Goal: Task Accomplishment & Management: Manage account settings

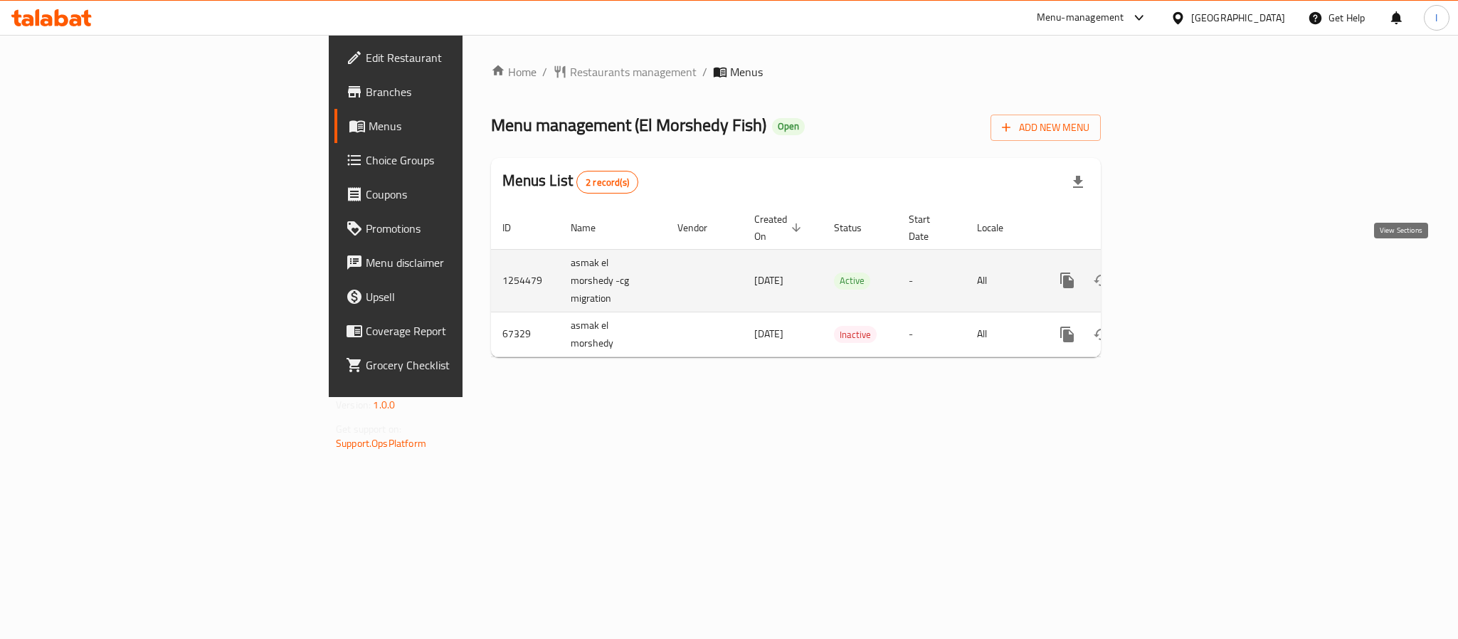
click at [1178, 272] on icon "enhanced table" at bounding box center [1169, 280] width 17 height 17
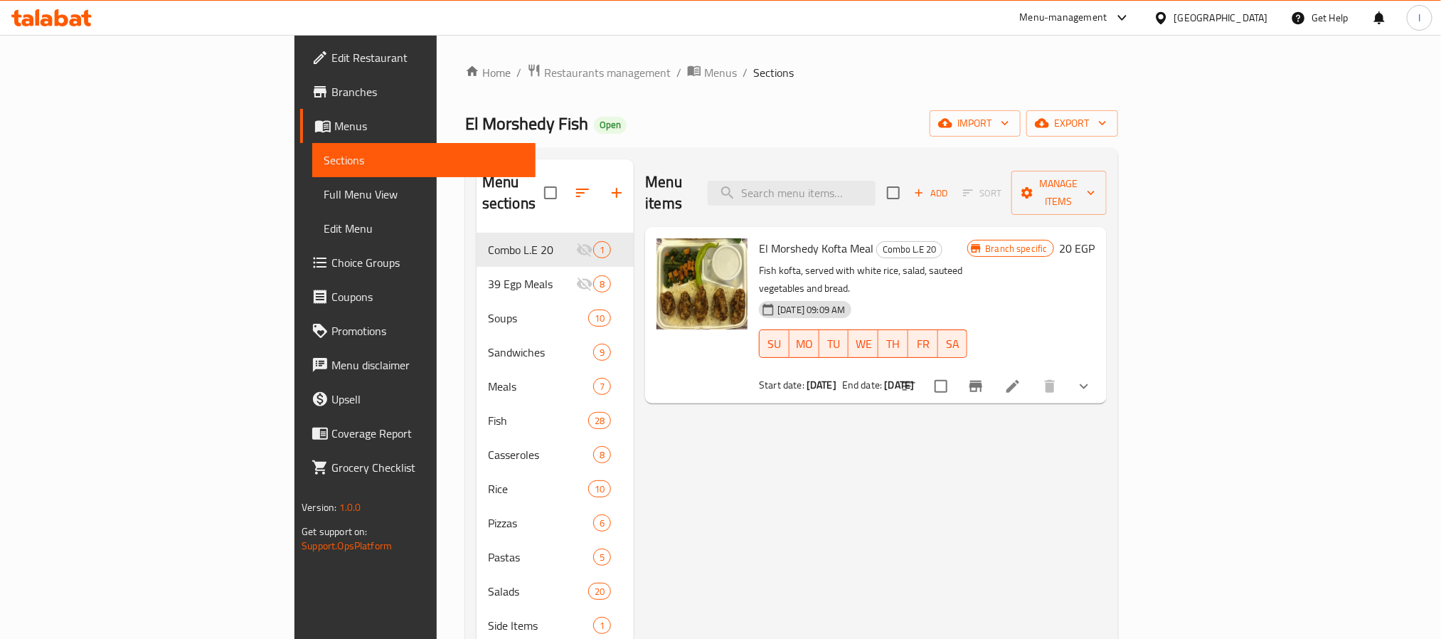
click at [749, 161] on div "Menu items Add Sort Manage items" at bounding box center [875, 193] width 461 height 68
click at [667, 152] on div "Menu sections Combo L.E 20 1 39 Egp Meals 8 Soups 10 Sandwiches 9 Meals 7 Fish …" at bounding box center [791, 479] width 653 height 662
click at [673, 169] on div "Menu items Add Sort Manage items" at bounding box center [875, 193] width 461 height 68
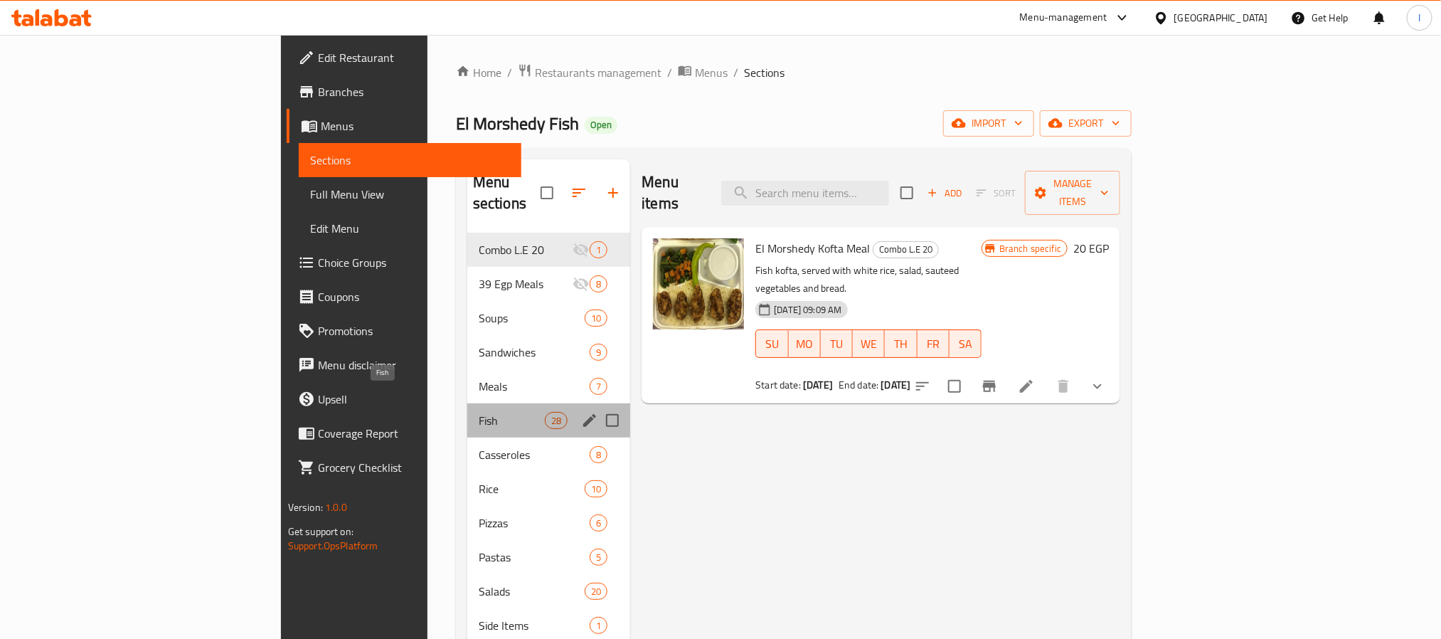
click at [479, 412] on span "Fish" at bounding box center [512, 420] width 66 height 17
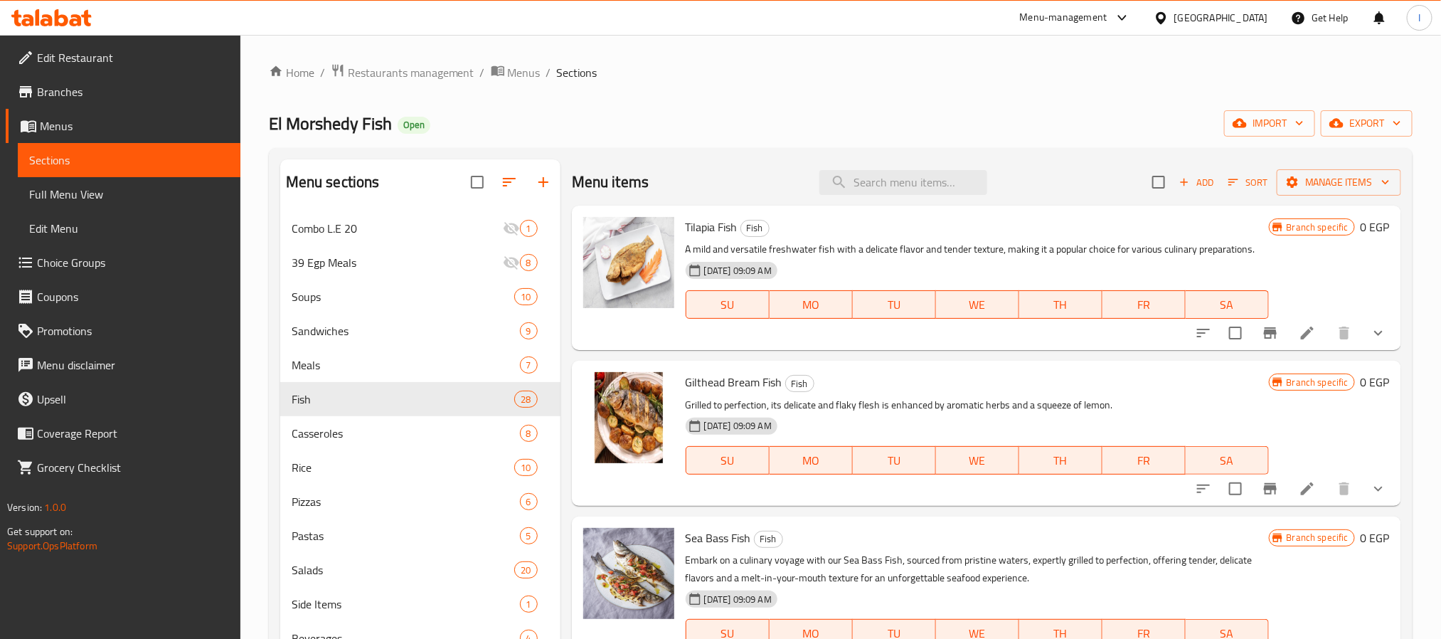
scroll to position [107, 0]
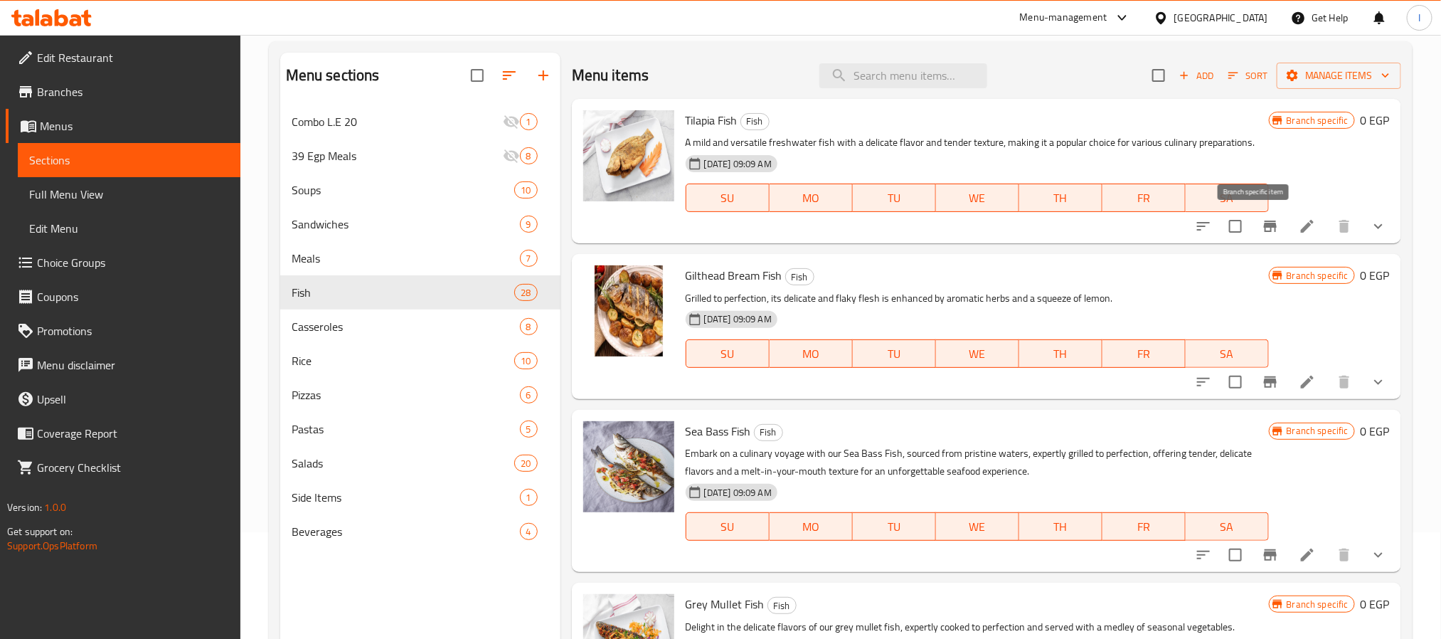
click at [1262, 231] on icon "Branch-specific-item" at bounding box center [1270, 226] width 17 height 17
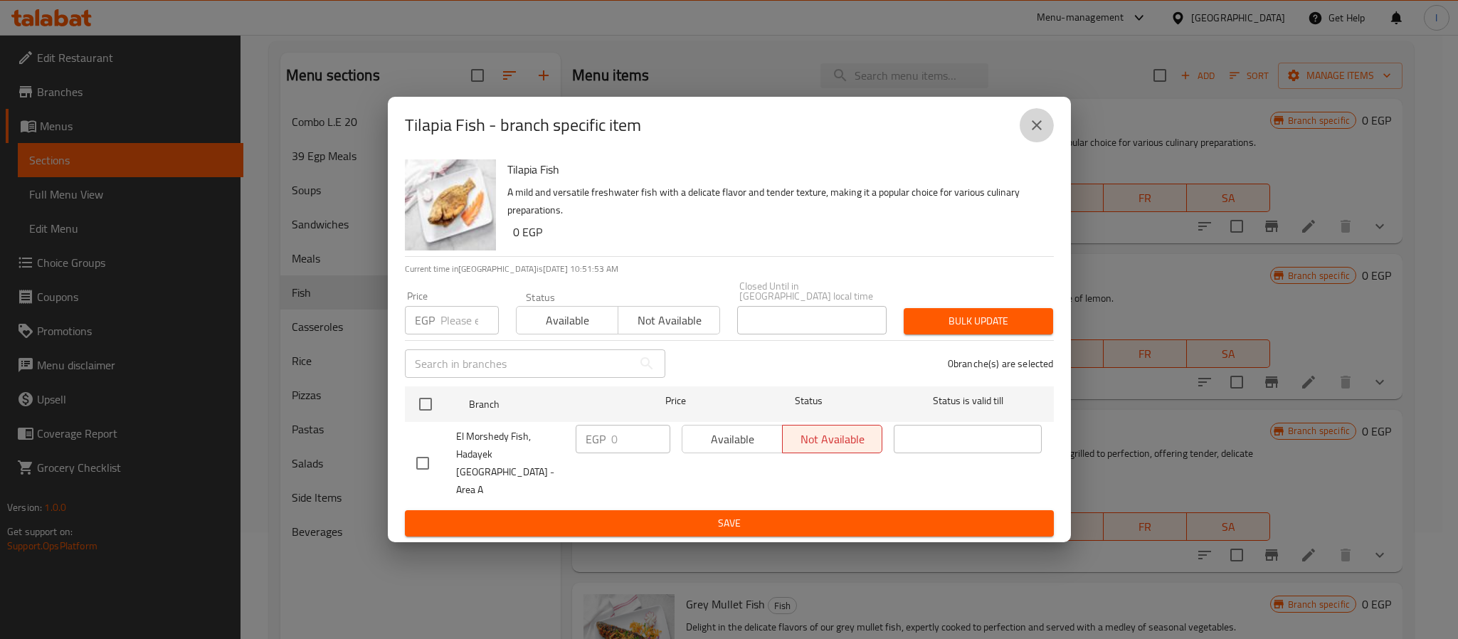
click at [1036, 131] on icon "close" at bounding box center [1036, 125] width 17 height 17
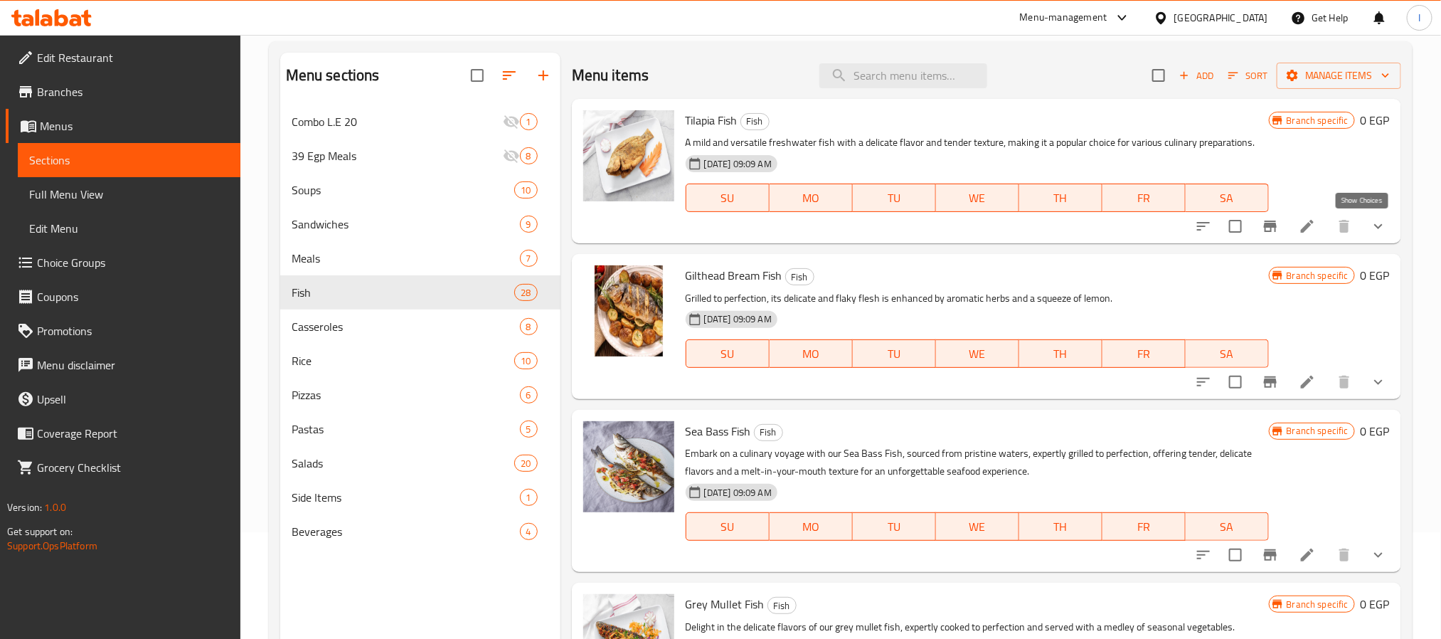
click at [1370, 227] on icon "show more" at bounding box center [1378, 226] width 17 height 17
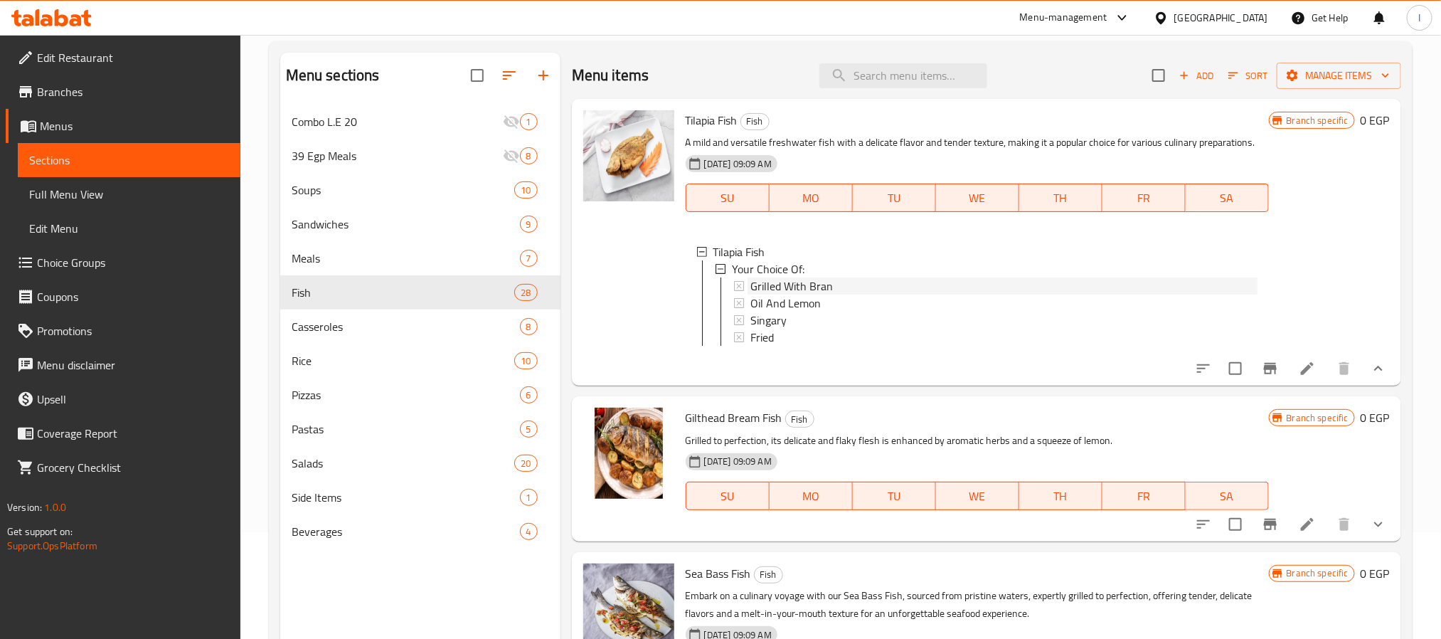
click at [874, 291] on div "Grilled With Bran" at bounding box center [1004, 285] width 507 height 17
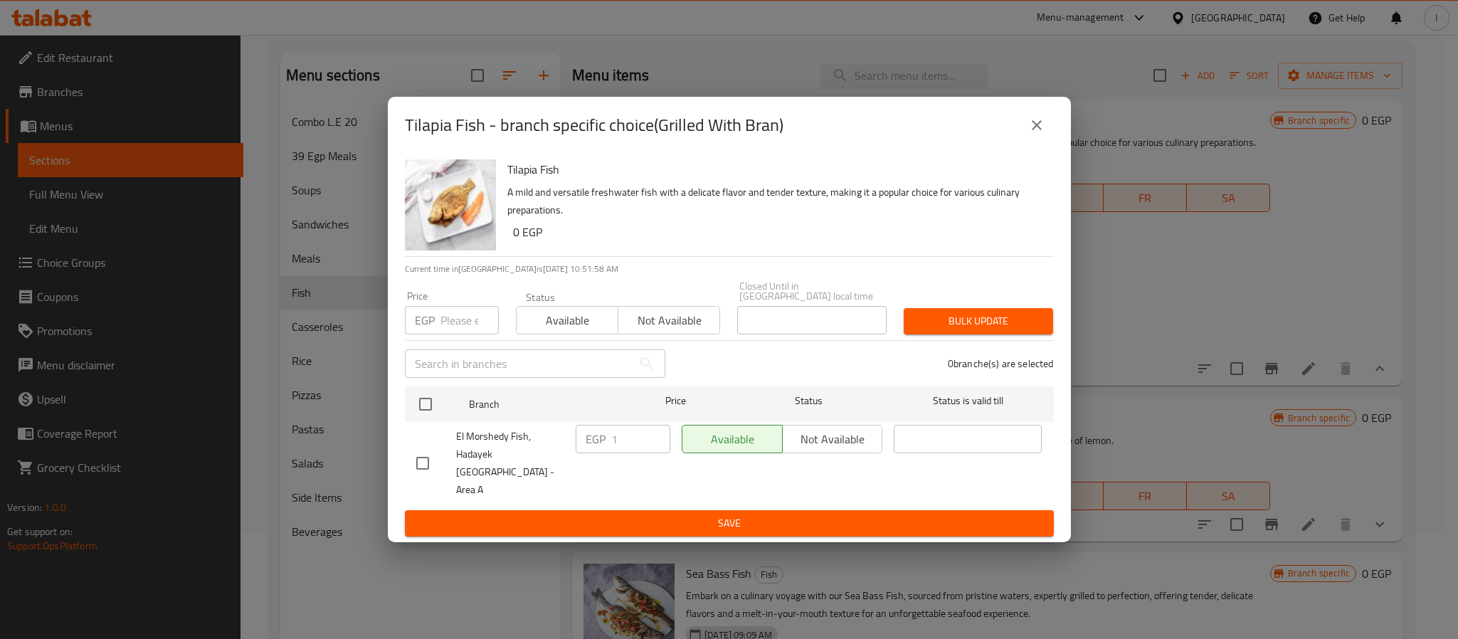
click at [1035, 134] on icon "close" at bounding box center [1036, 125] width 17 height 17
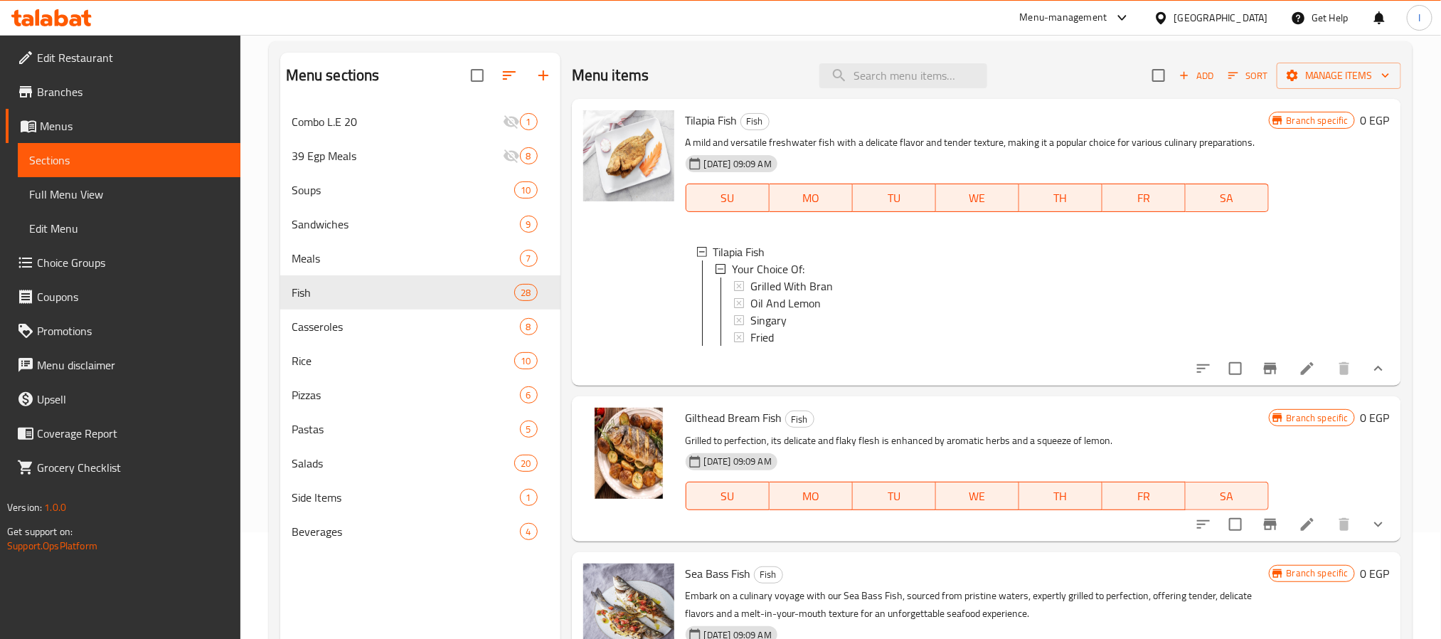
click at [1370, 377] on icon "show more" at bounding box center [1378, 368] width 17 height 17
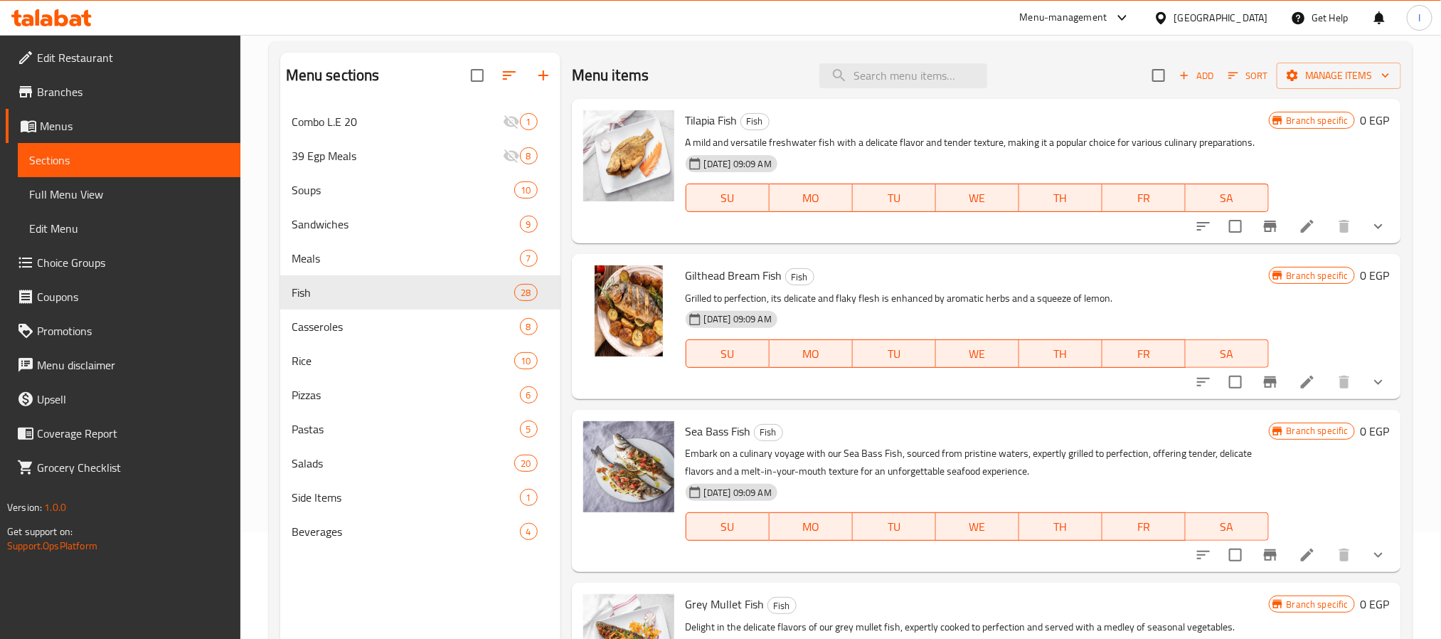
click at [1262, 231] on icon "Branch-specific-item" at bounding box center [1270, 226] width 17 height 17
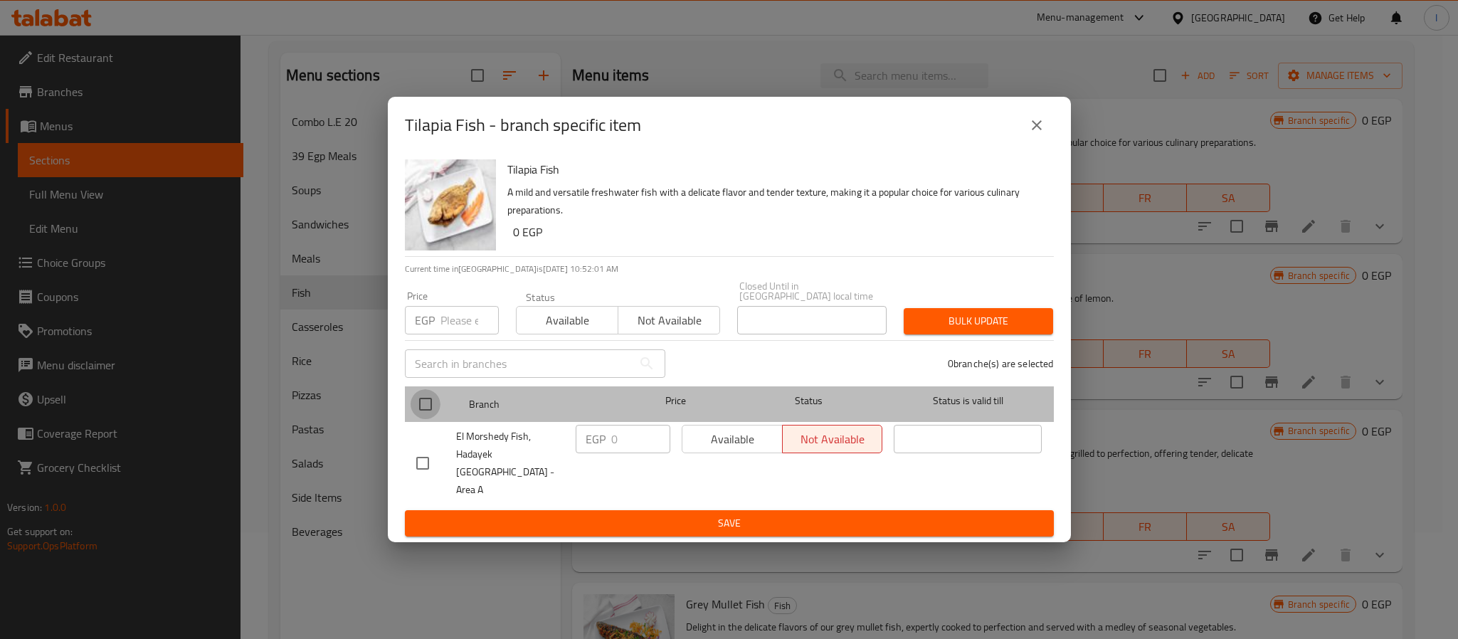
click at [433, 408] on input "checkbox" at bounding box center [426, 404] width 30 height 30
checkbox input "true"
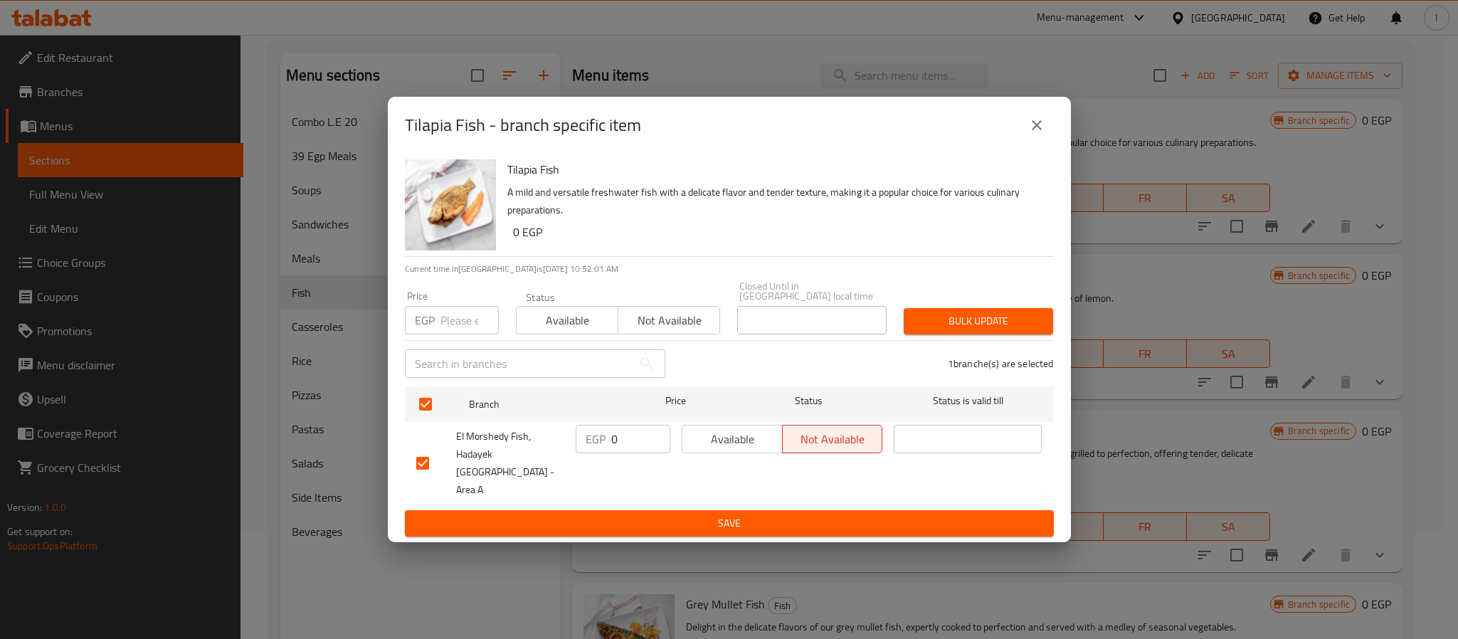
click at [641, 436] on input "0" at bounding box center [640, 439] width 59 height 28
type input "235"
click at [841, 514] on span "Save" at bounding box center [729, 523] width 626 height 18
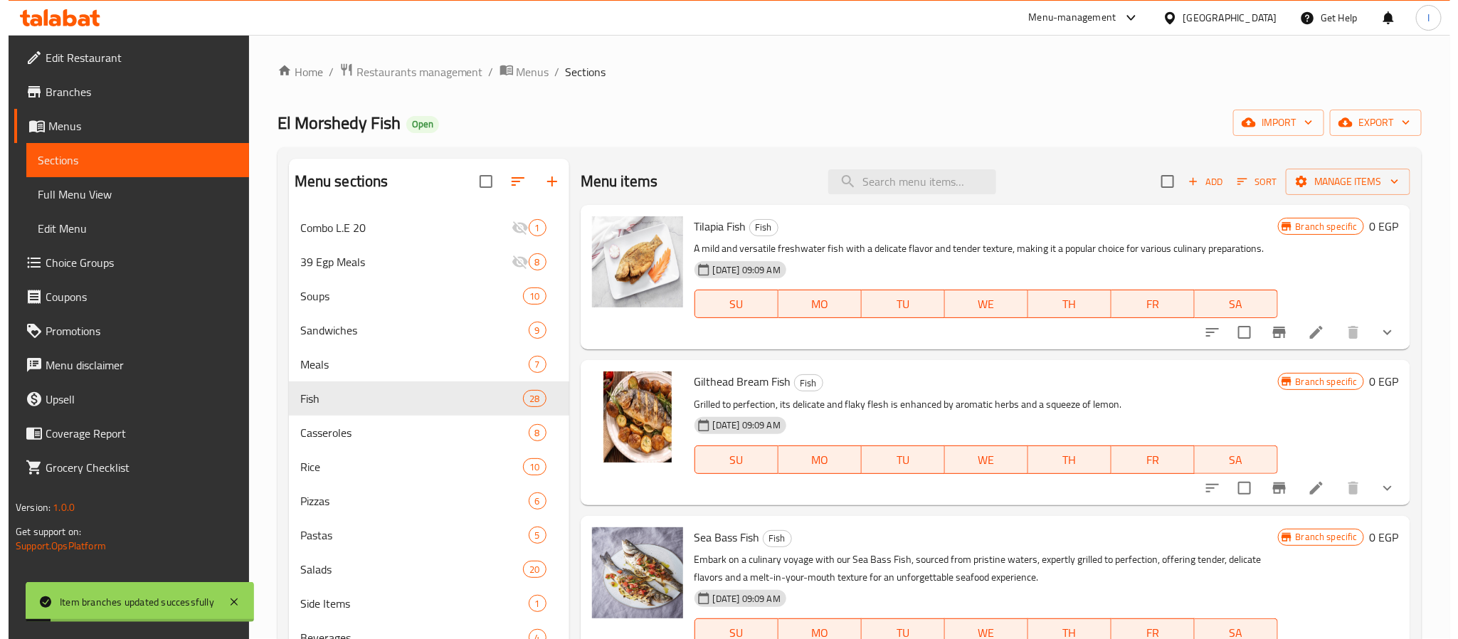
scroll to position [0, 0]
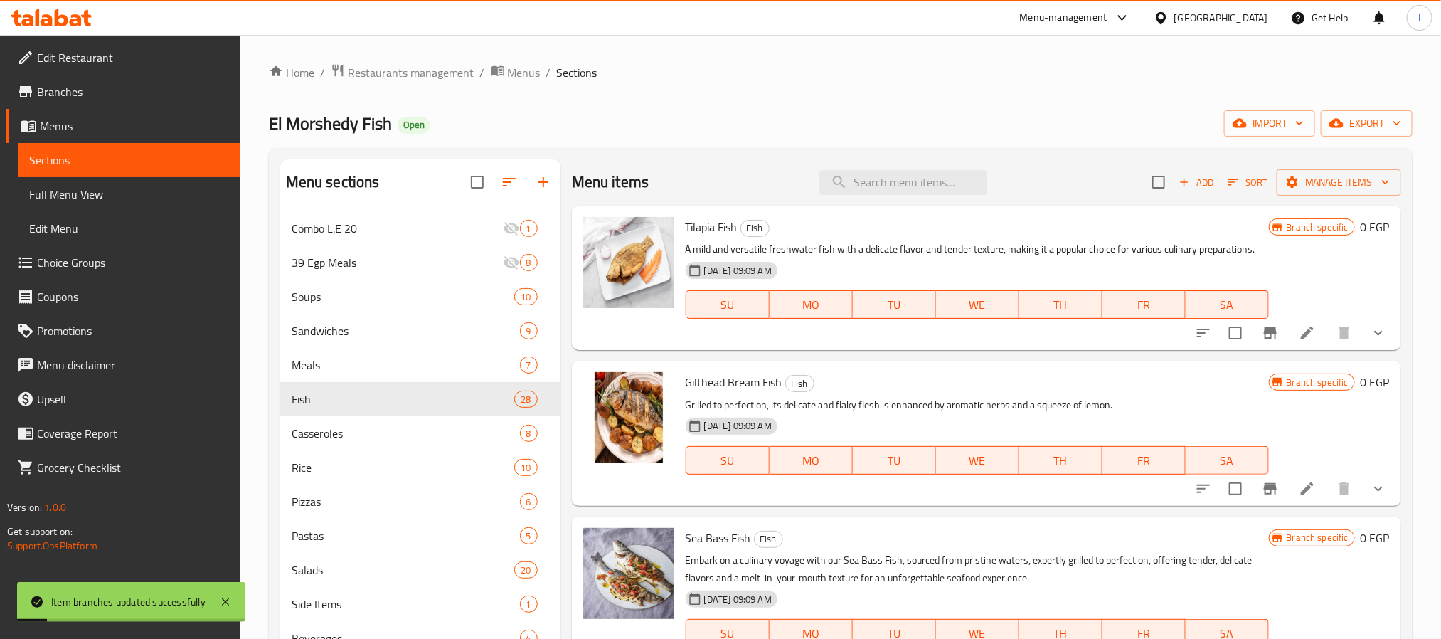
click at [741, 146] on div "Home / Restaurants management / Menus / Sections El Morshedy Fish Open import e…" at bounding box center [841, 436] width 1144 height 746
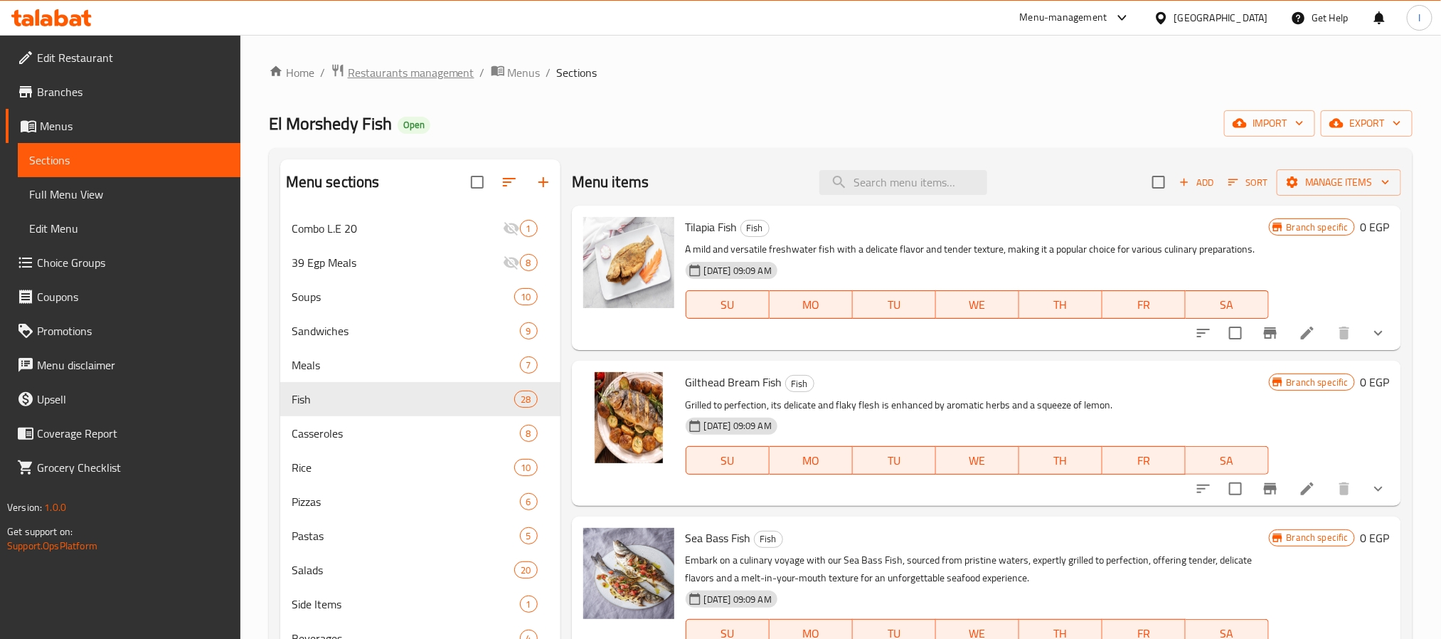
click at [413, 65] on span "Restaurants management" at bounding box center [411, 72] width 127 height 17
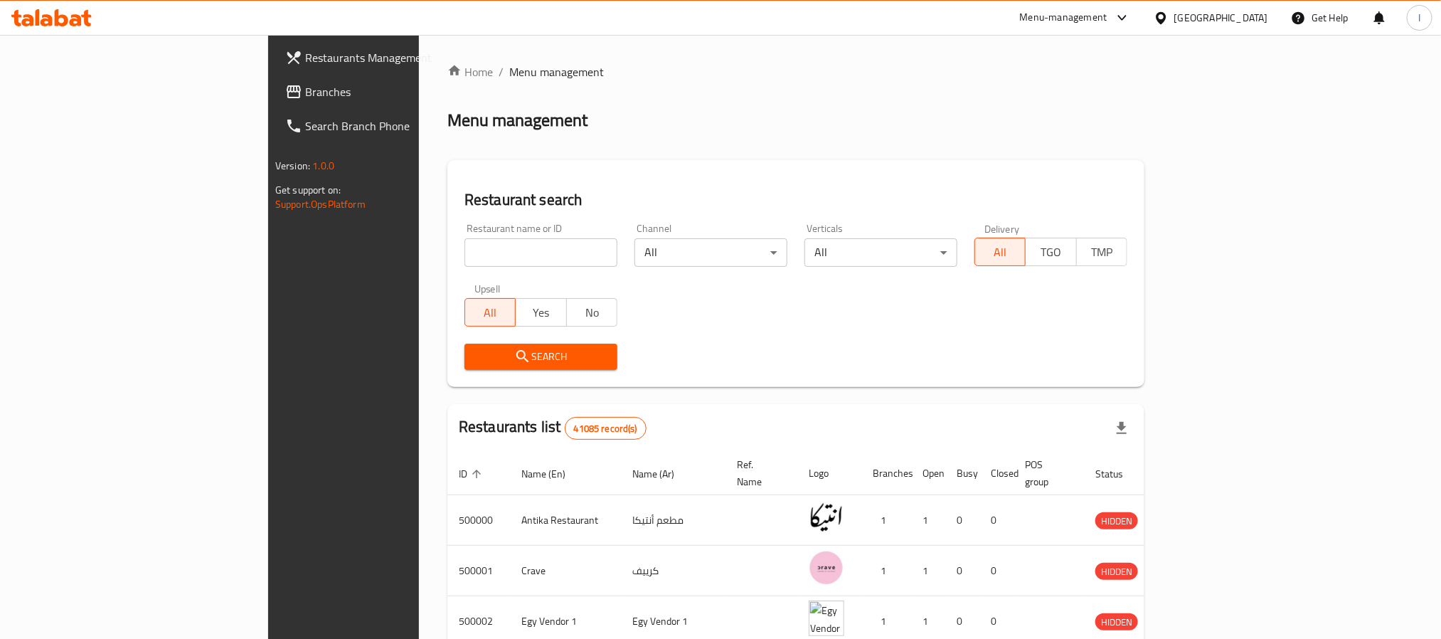
click at [465, 248] on input "search" at bounding box center [541, 252] width 153 height 28
paste input "Weewaa Lounge"
type input "Weewaa Lounge"
click button "Search" at bounding box center [541, 357] width 153 height 26
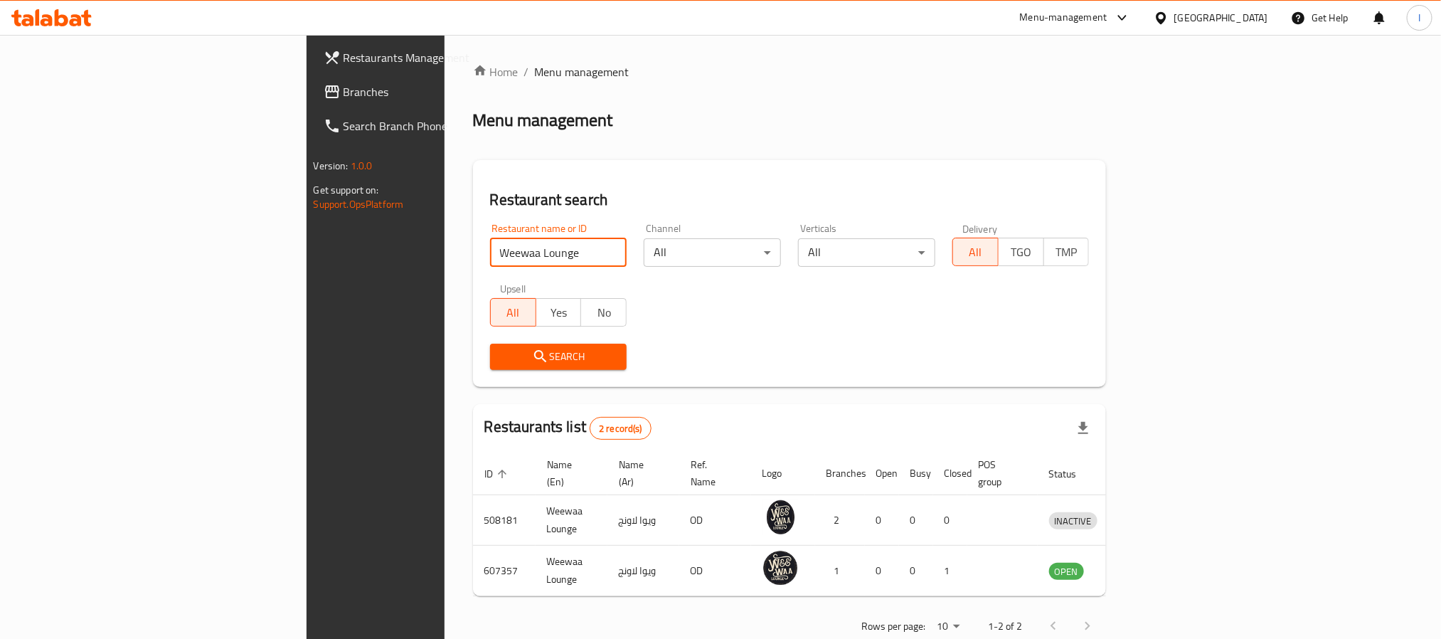
click at [478, 169] on div "Restaurant search Restaurant name or ID Weewaa Lounge Restaurant name or ID Cha…" at bounding box center [790, 273] width 634 height 227
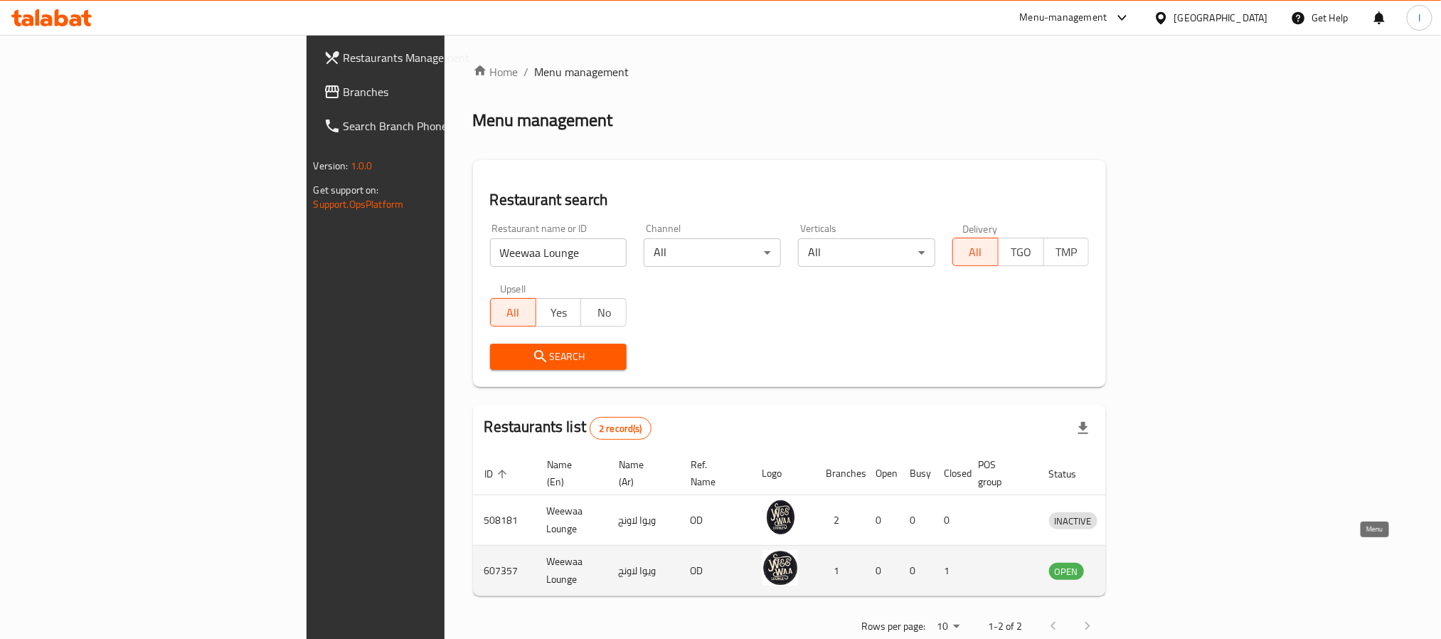
click at [1143, 566] on icon "enhanced table" at bounding box center [1135, 572] width 16 height 12
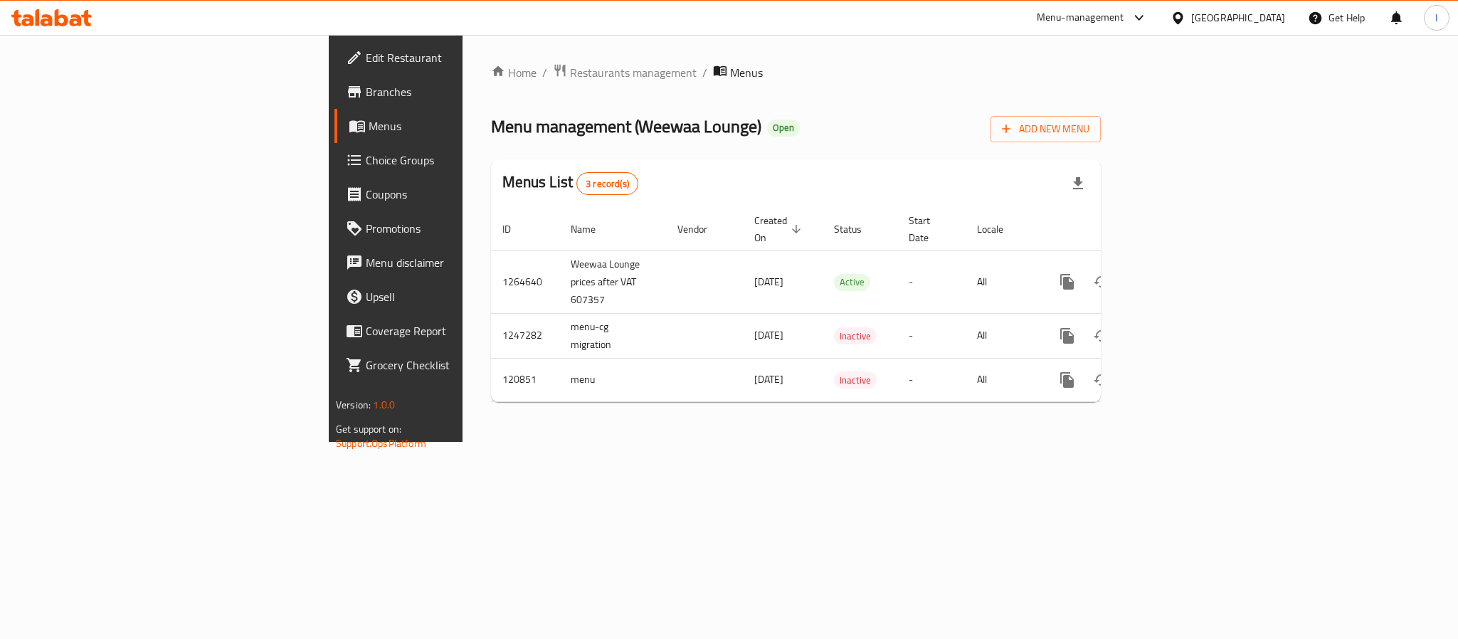
click at [366, 96] on span "Branches" at bounding box center [463, 91] width 195 height 17
